Goal: Task Accomplishment & Management: Manage account settings

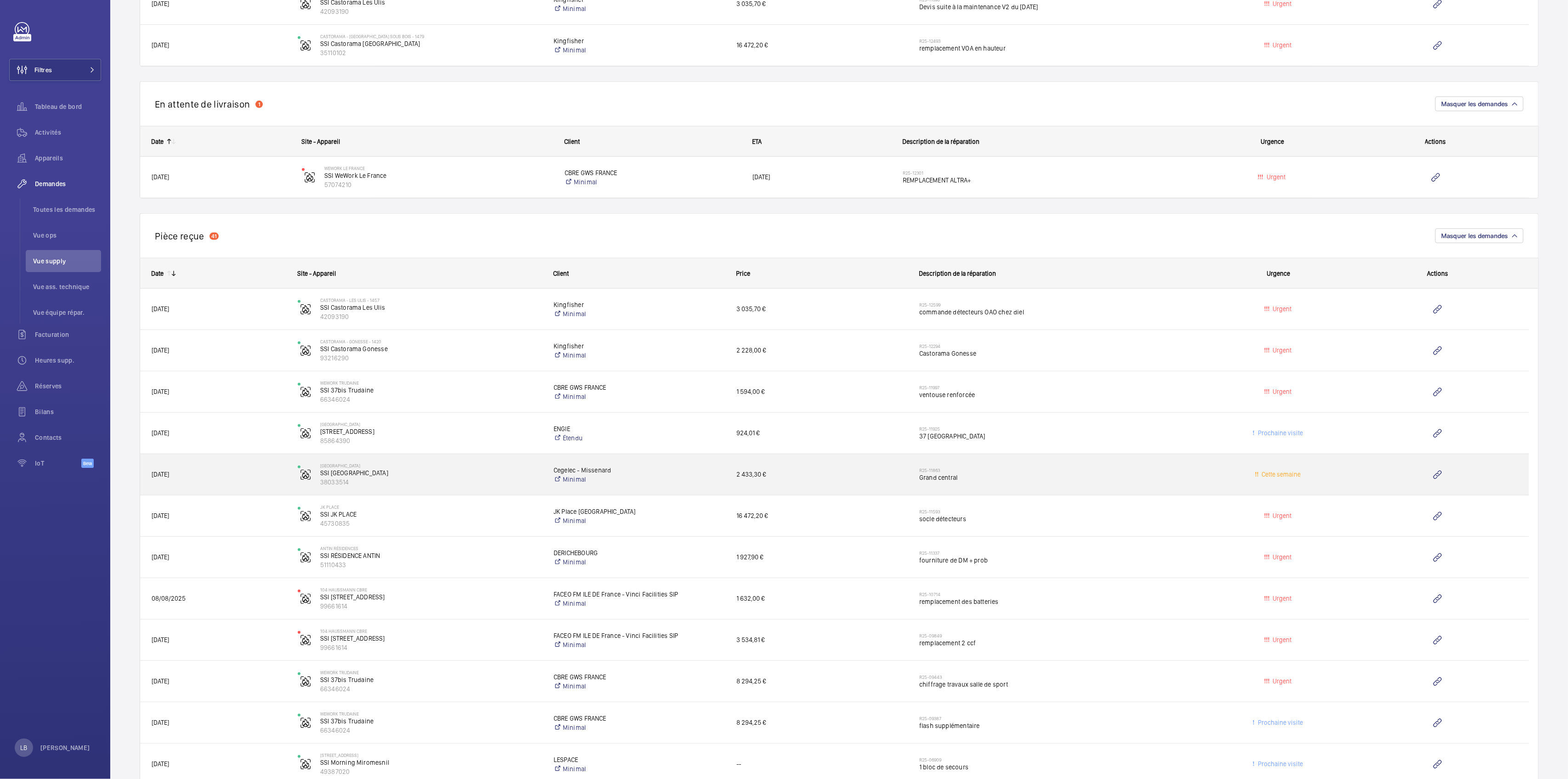
scroll to position [736, 0]
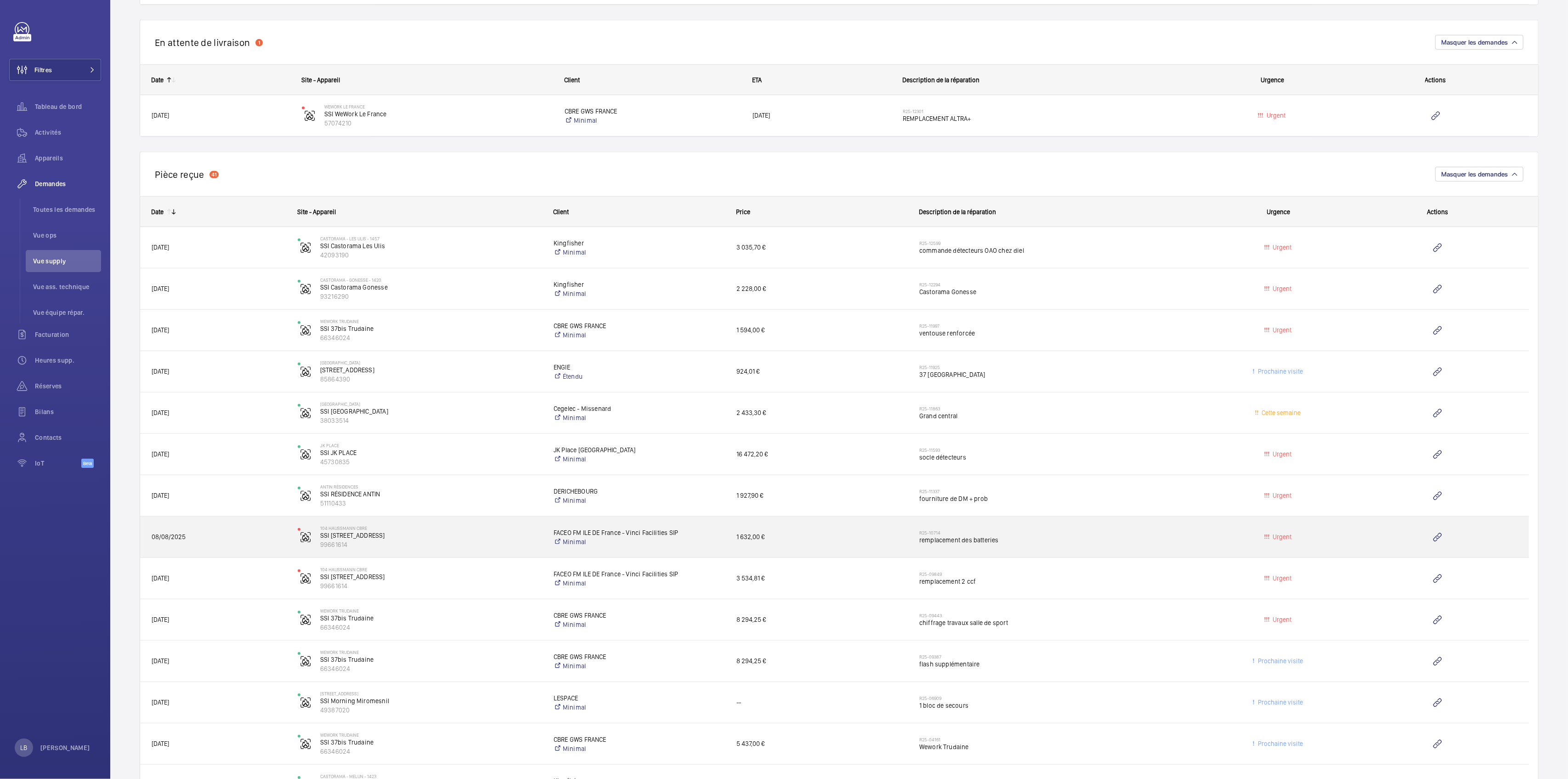
click at [1132, 530] on h2 "R25-10714" at bounding box center [1059, 532] width 280 height 5
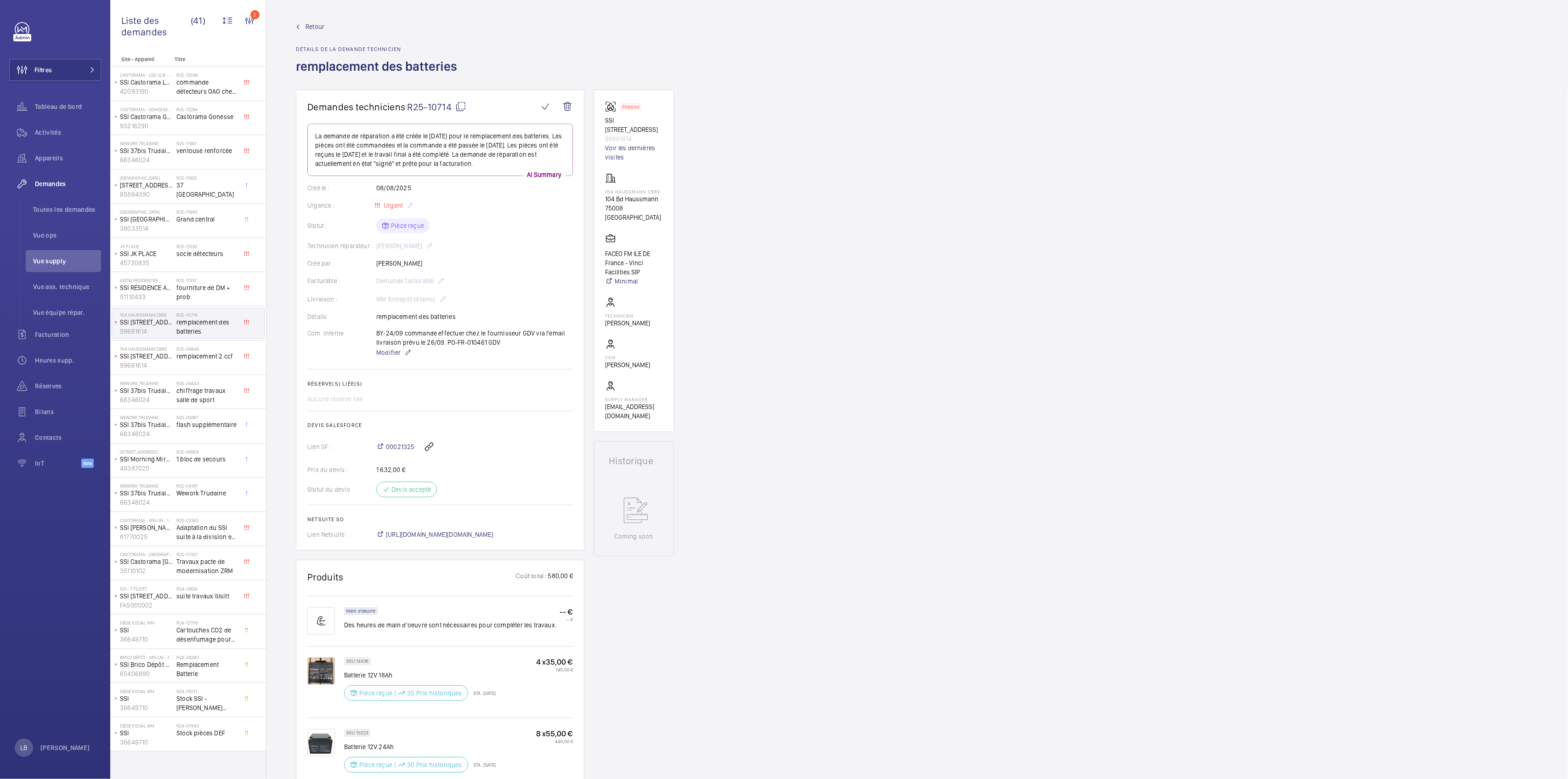
click at [461, 109] on mat-icon at bounding box center [461, 107] width 11 height 11
click at [396, 446] on span "00021325" at bounding box center [400, 446] width 29 height 9
click at [399, 447] on span "00021325" at bounding box center [400, 446] width 29 height 9
click at [206, 356] on span "remplacement 2 ccf" at bounding box center [207, 356] width 61 height 9
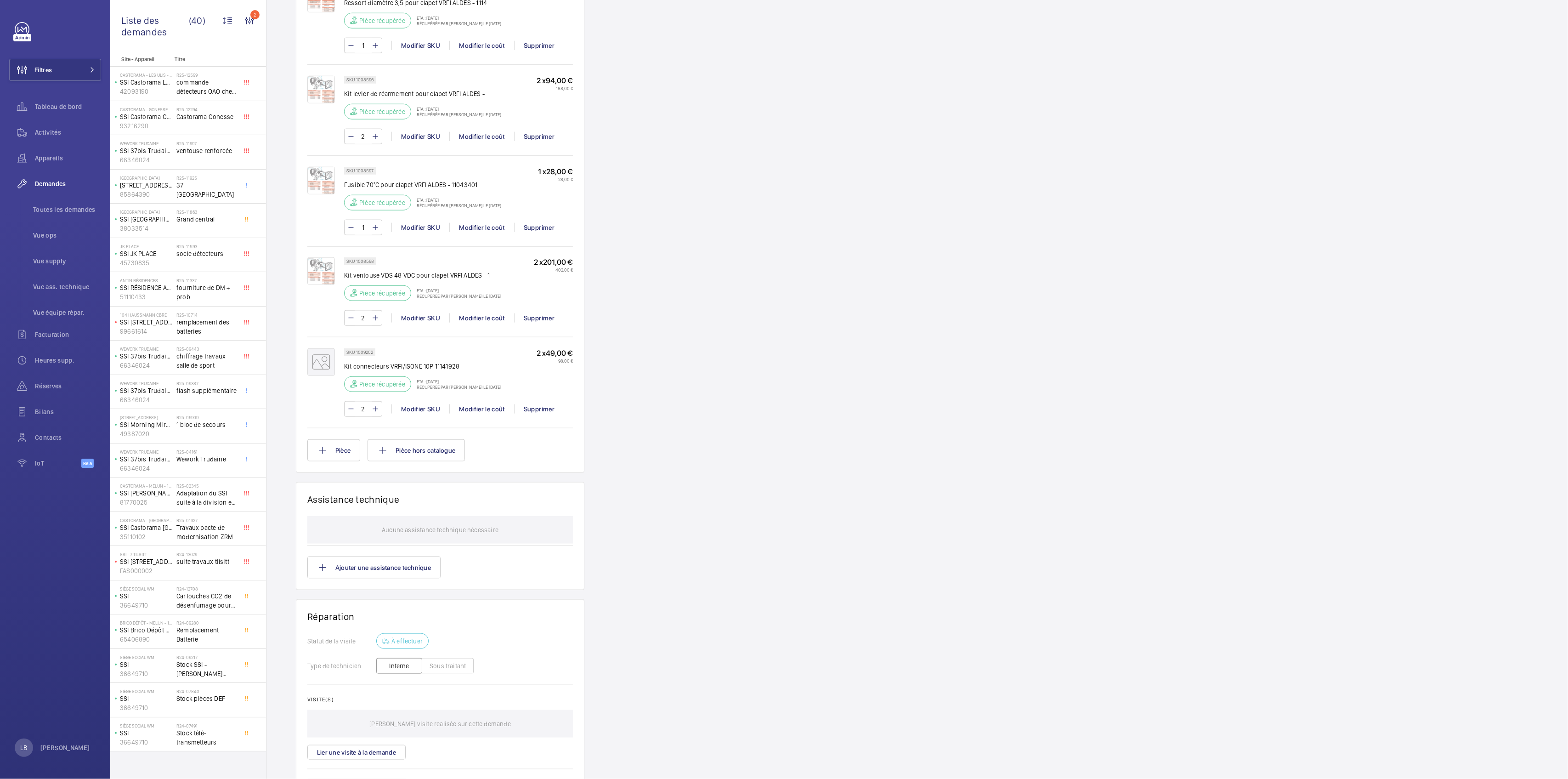
scroll to position [1360, 0]
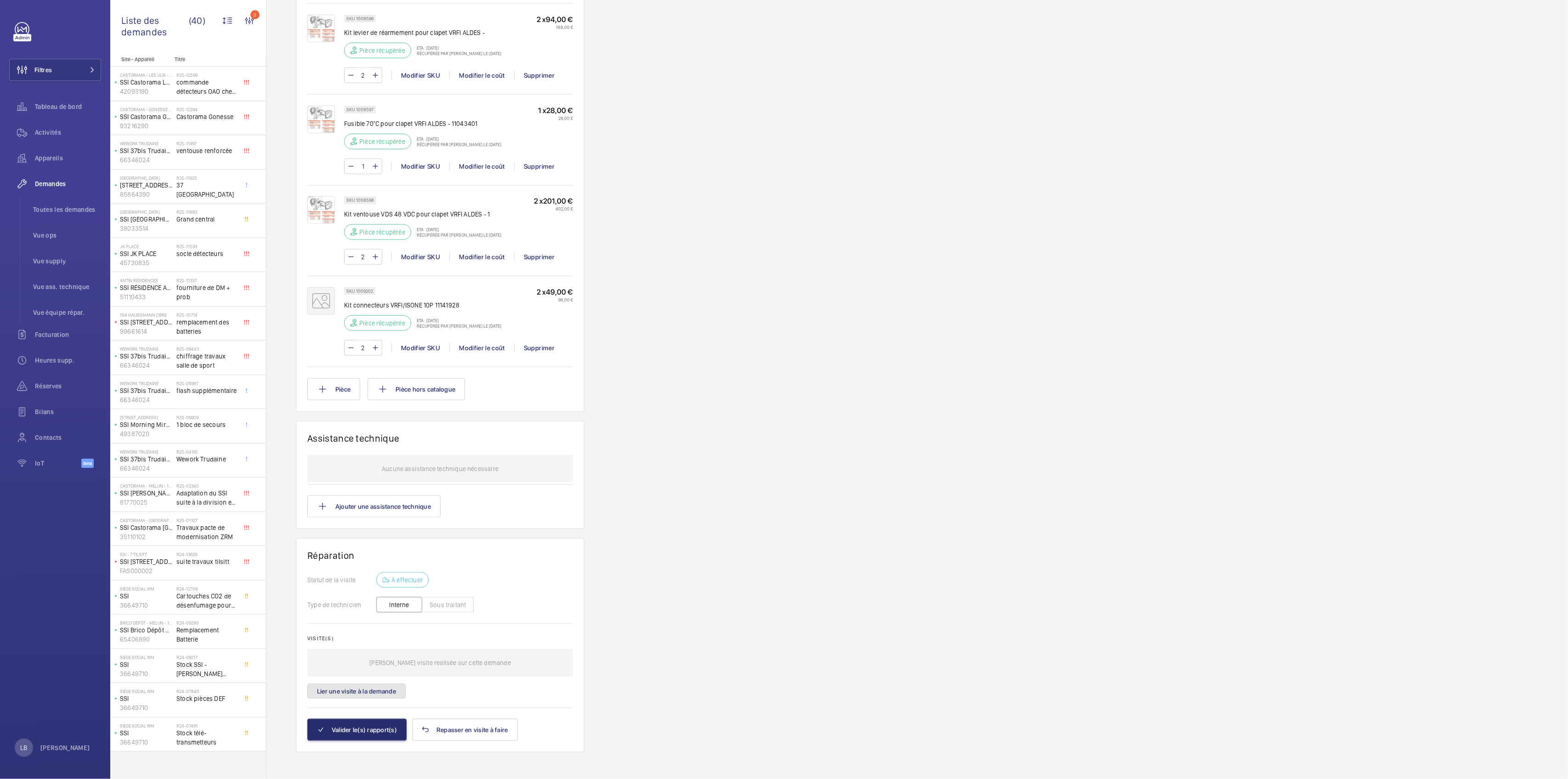
click at [365, 686] on button "Lier une visite à la demande" at bounding box center [357, 691] width 99 height 15
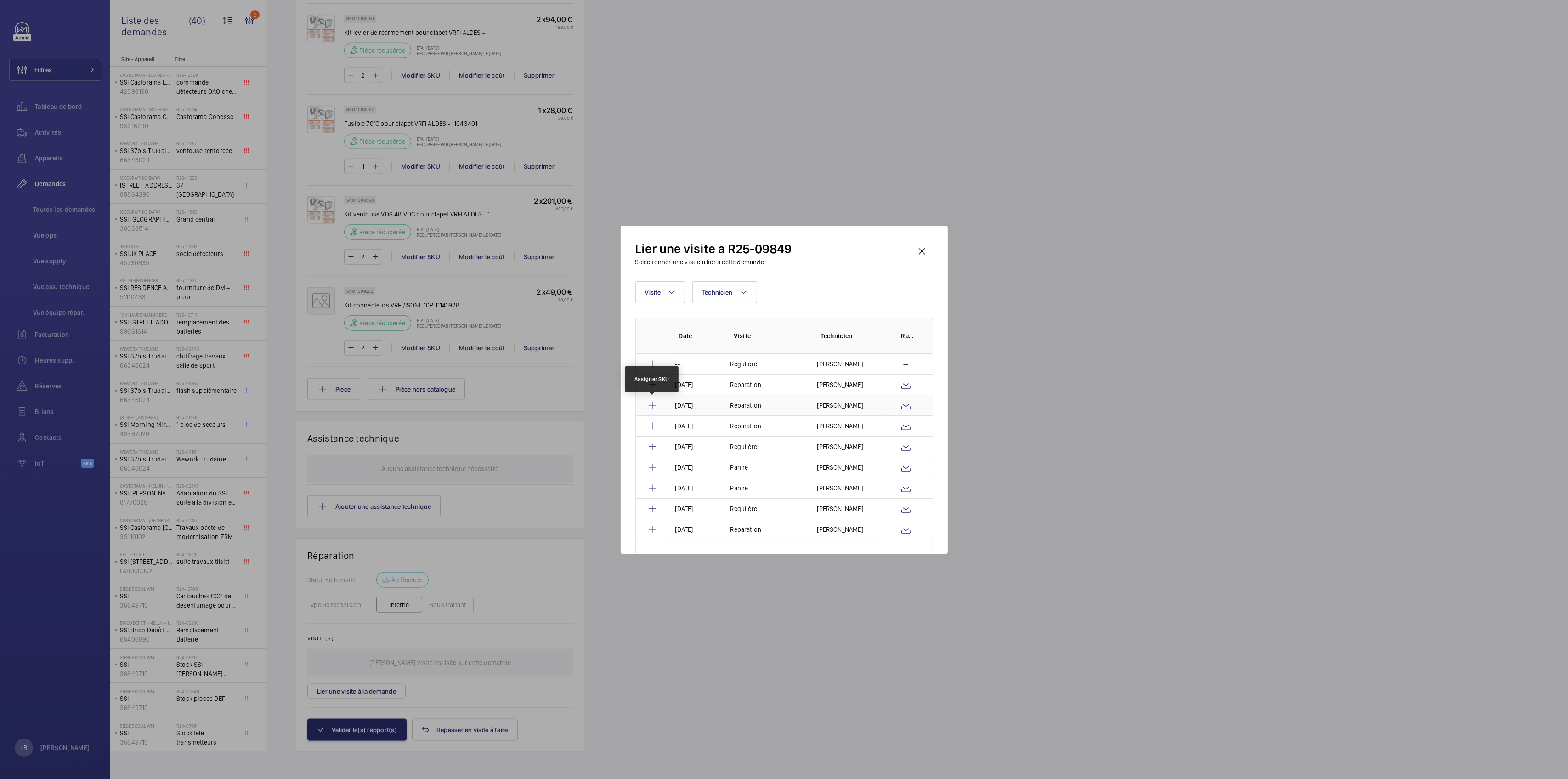
click at [651, 406] on mat-icon at bounding box center [653, 406] width 11 height 11
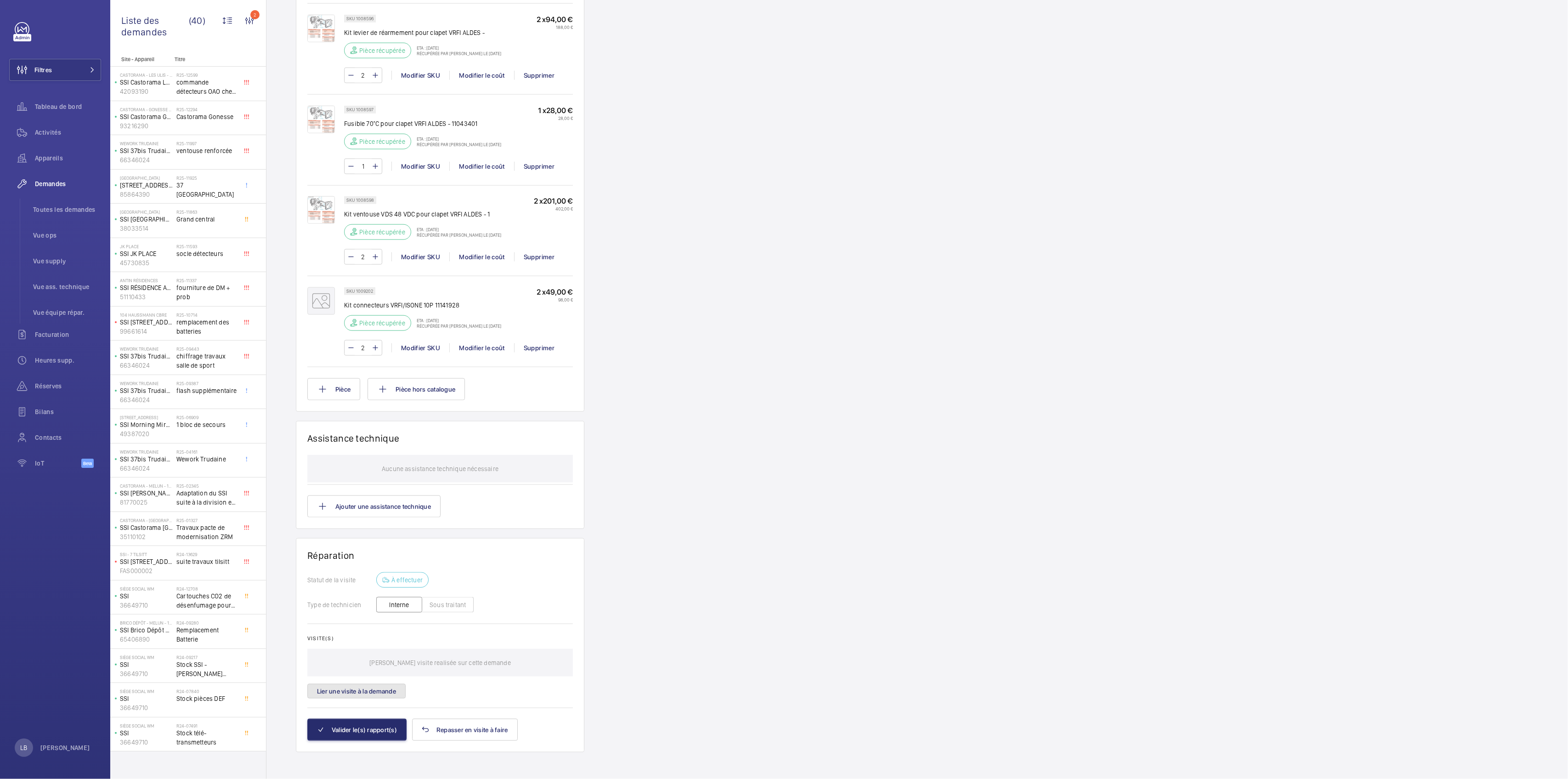
click at [372, 688] on button "Lier une visite à la demande" at bounding box center [357, 691] width 99 height 15
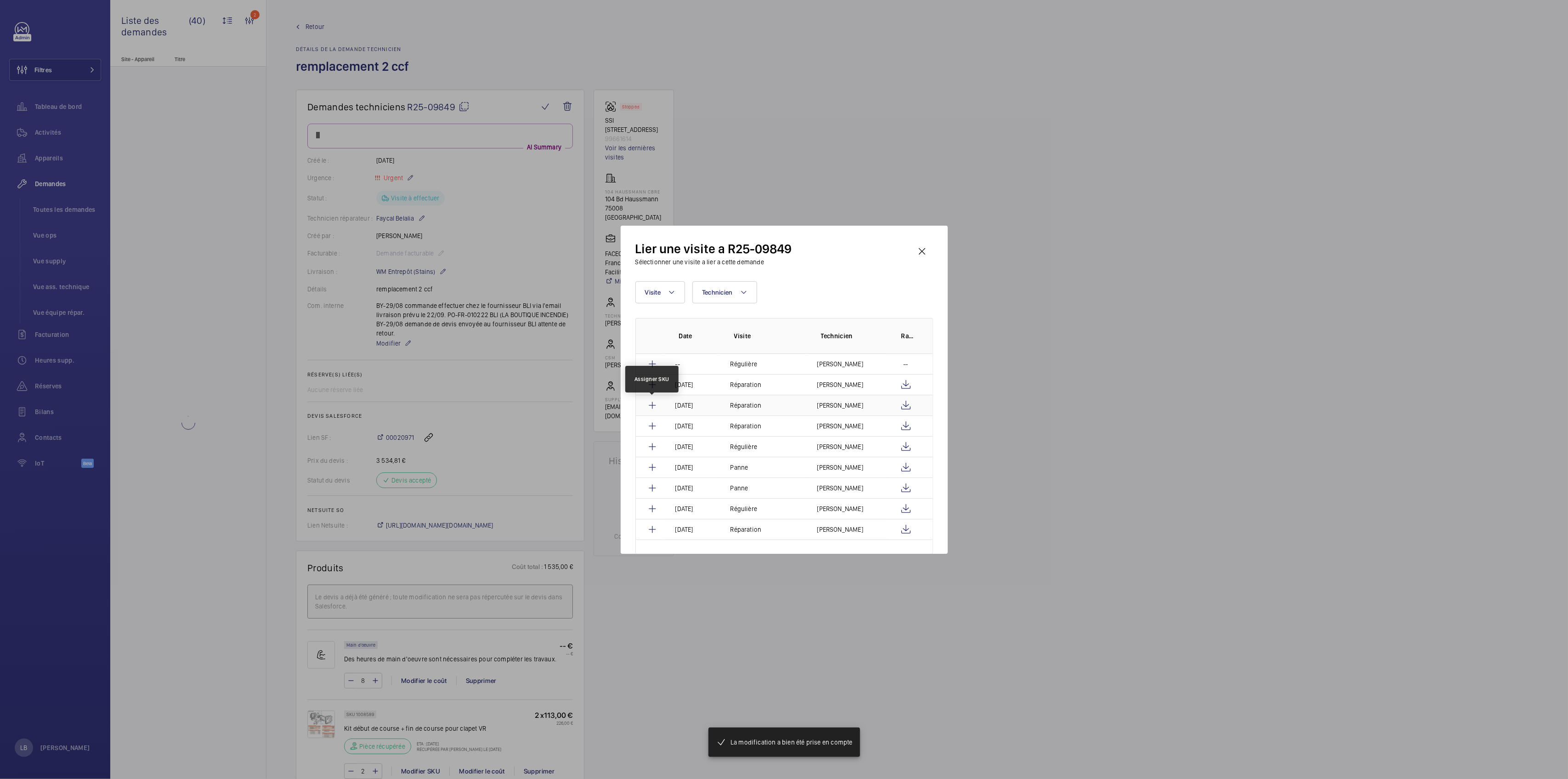
scroll to position [1355, 0]
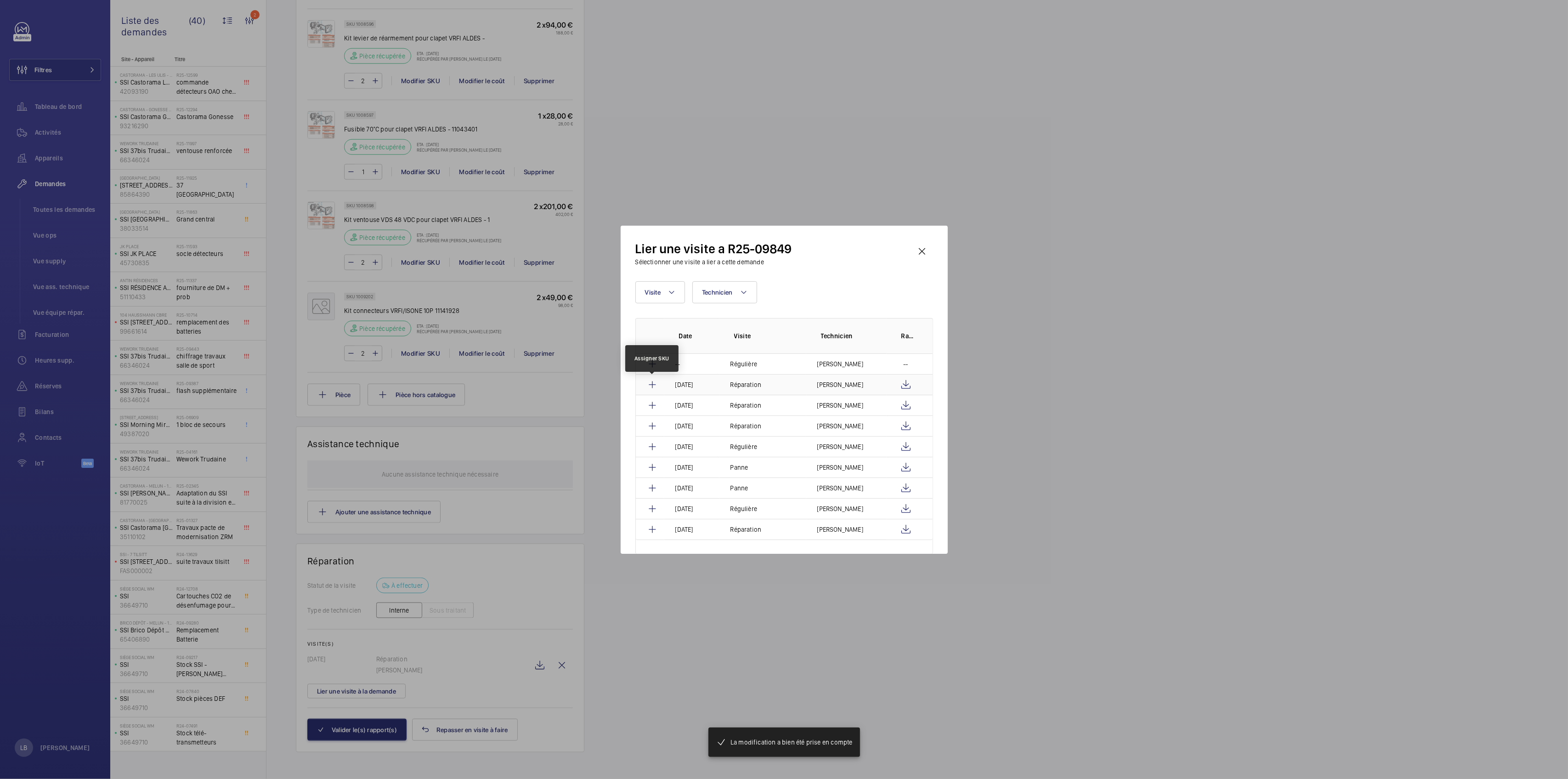
click at [652, 384] on mat-icon at bounding box center [653, 385] width 11 height 11
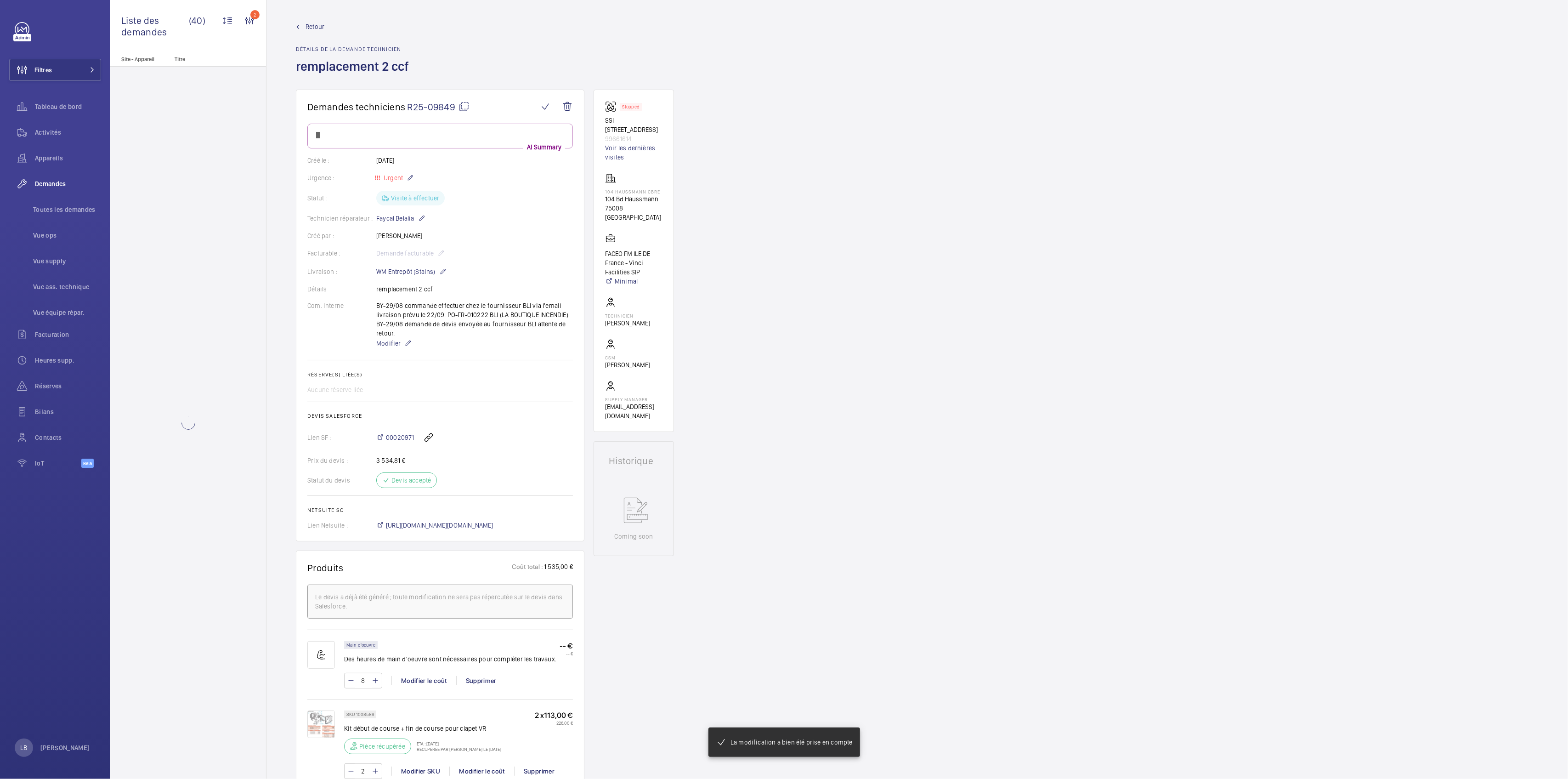
scroll to position [1383, 0]
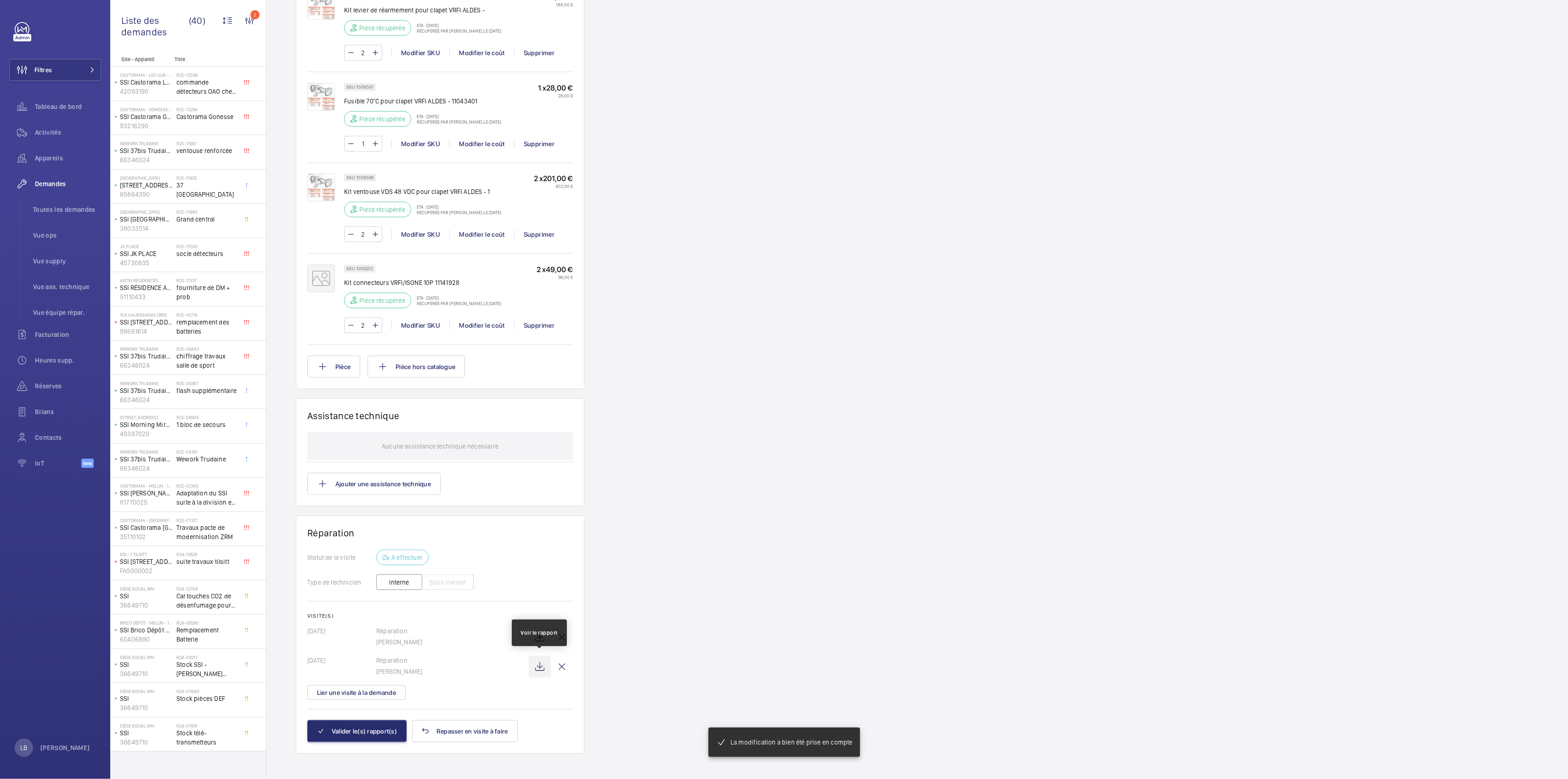
click at [539, 664] on wm-front-icon-button at bounding box center [540, 667] width 22 height 22
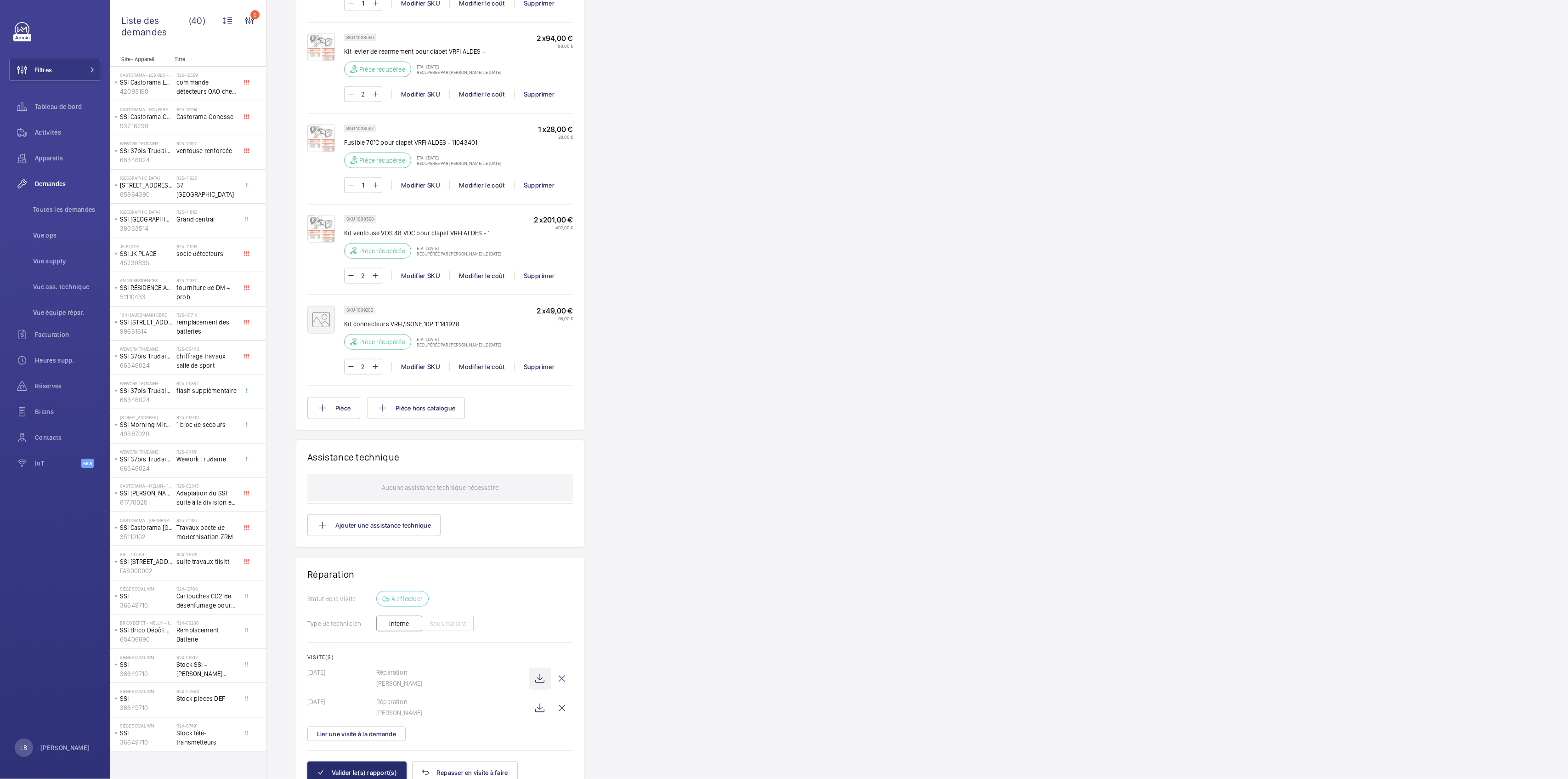
scroll to position [1384, 0]
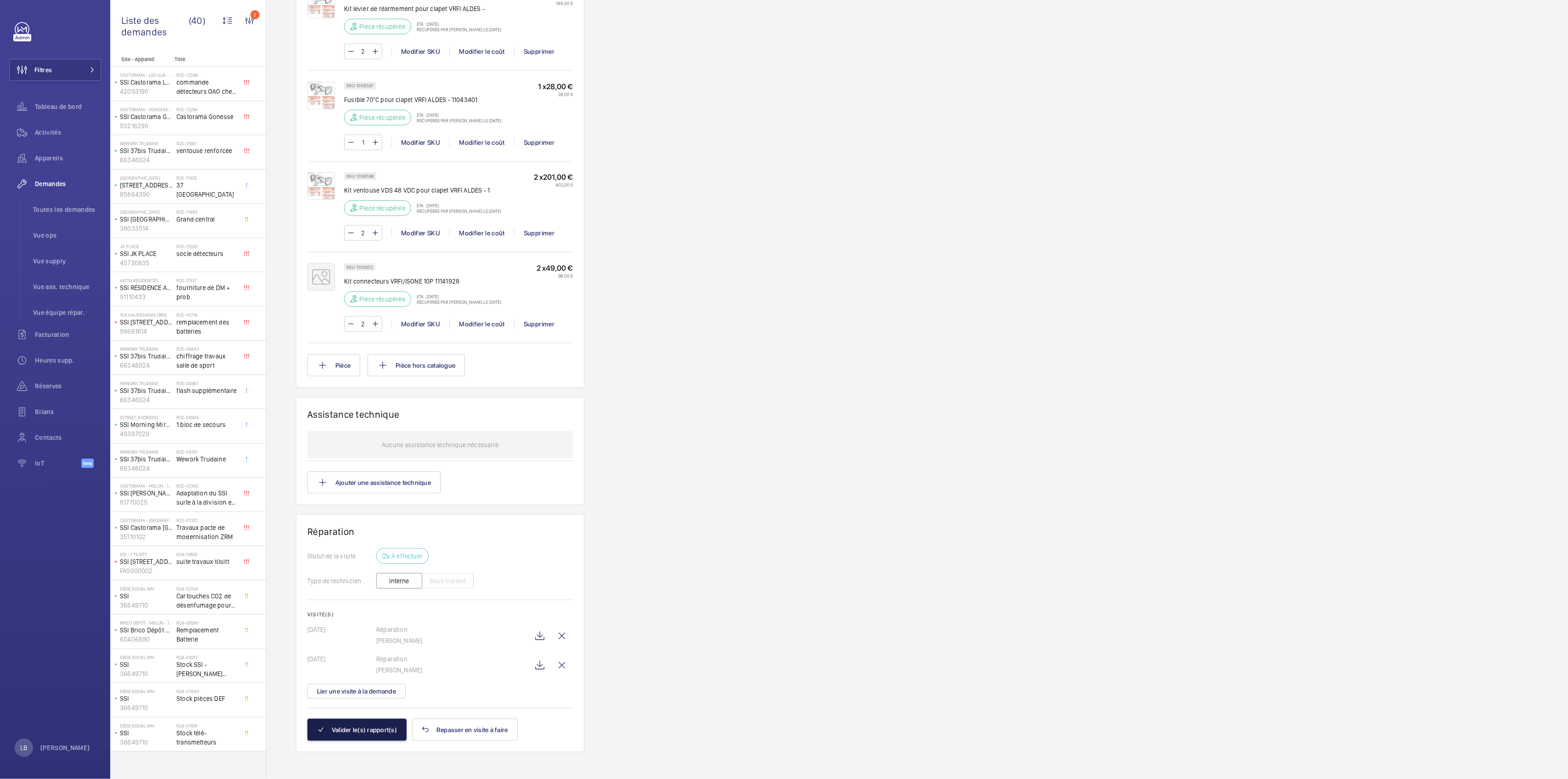
click at [368, 721] on button "Valider le(s) rapport(s)" at bounding box center [357, 730] width 99 height 22
click at [349, 726] on button "Valider le(s) rapport(s)" at bounding box center [357, 730] width 99 height 22
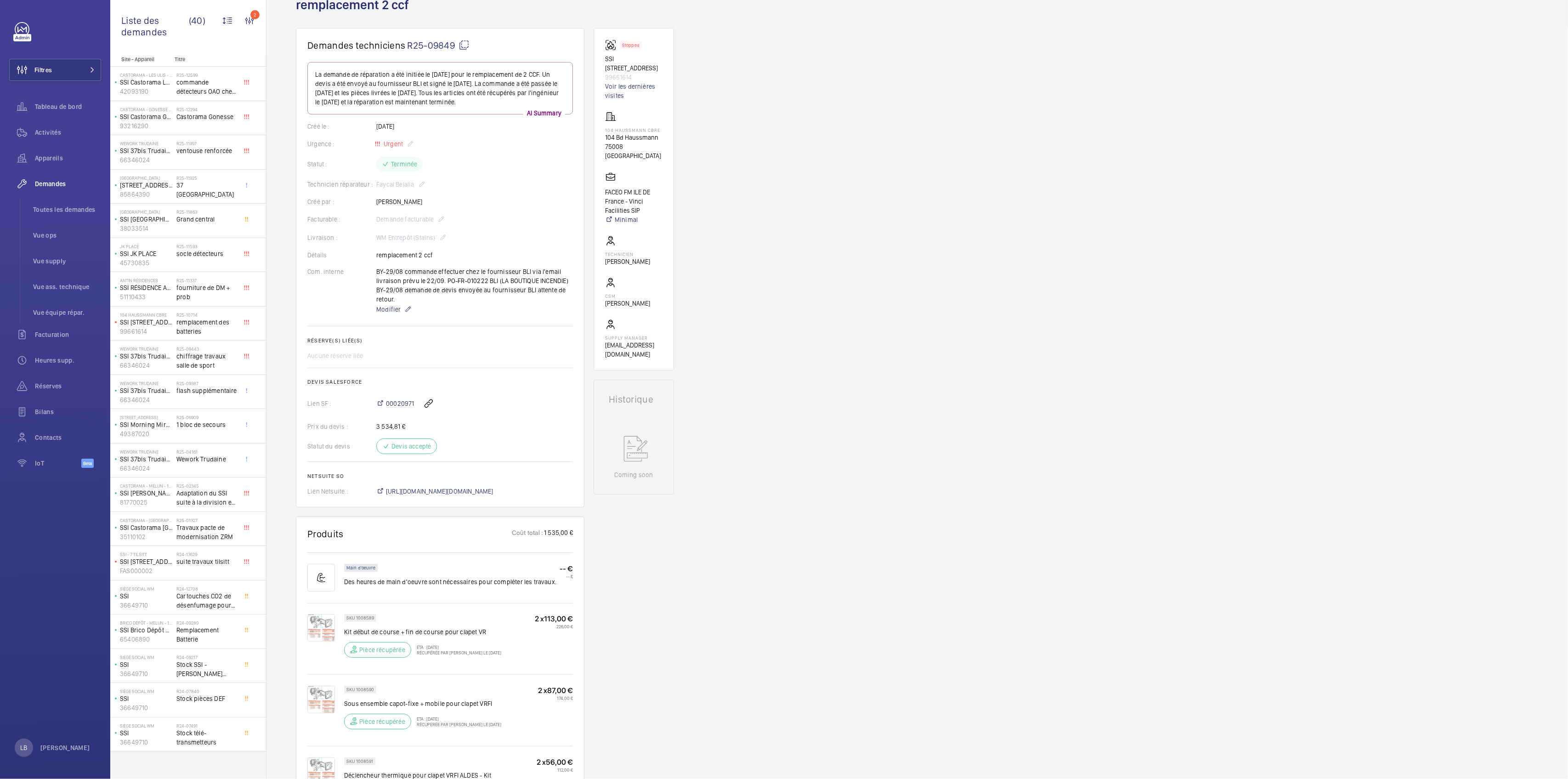
scroll to position [0, 0]
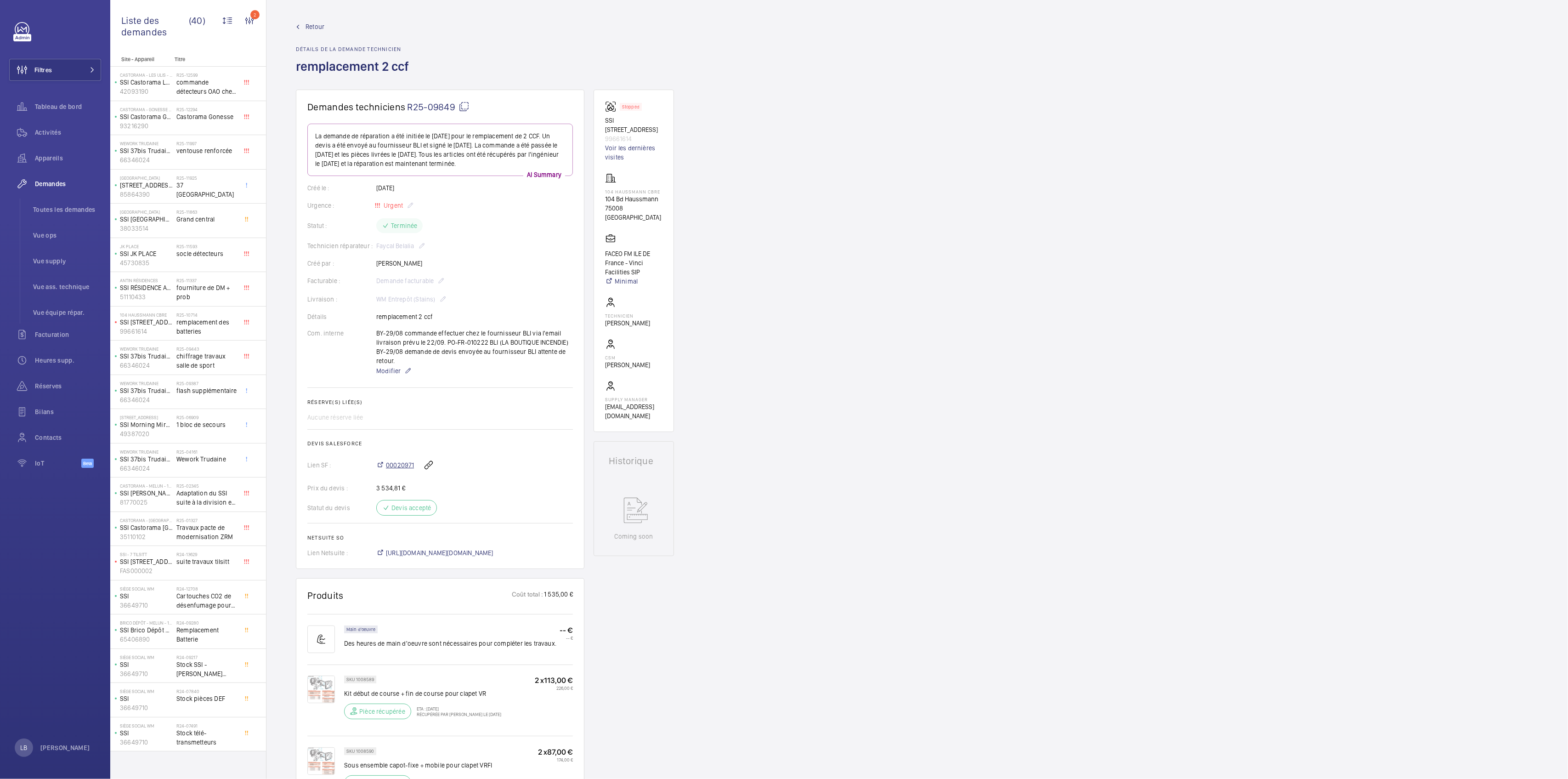
click at [399, 464] on span "00020971" at bounding box center [400, 465] width 28 height 9
